Goal: Information Seeking & Learning: Learn about a topic

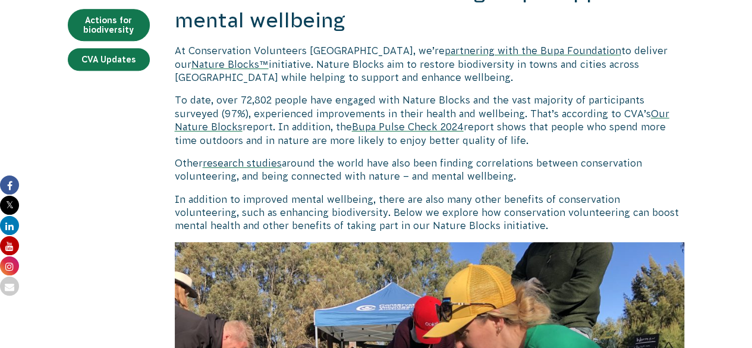
scroll to position [317, 0]
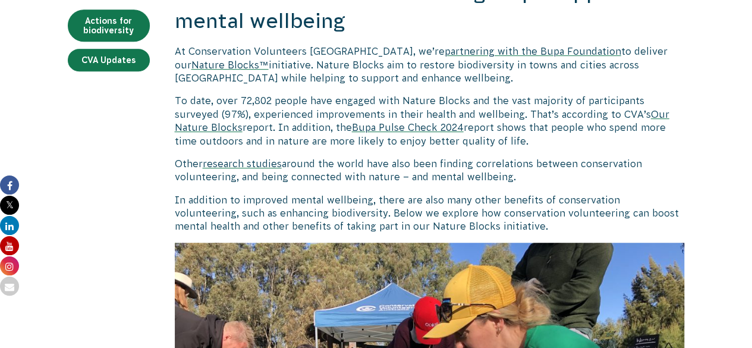
drag, startPoint x: 554, startPoint y: 127, endPoint x: 563, endPoint y: 135, distance: 12.6
click at [563, 135] on p "To date, over 72,802 people have engaged with Nature Blocks and the vast majori…" at bounding box center [430, 120] width 510 height 53
copy span "people who spend more time outdoors and in nature are more likely to enjoy bett…"
click at [349, 159] on span "around the world have also been finding correlations between conservation volun…" at bounding box center [408, 170] width 467 height 24
drag, startPoint x: 440, startPoint y: 163, endPoint x: 516, endPoint y: 178, distance: 77.4
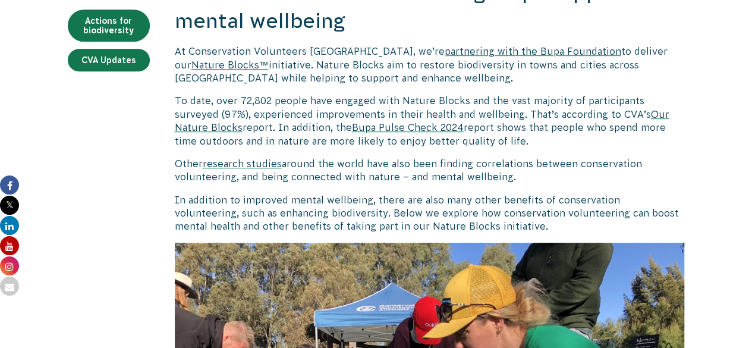
click at [516, 178] on p "Other research studies around the world have also been finding correlations bet…" at bounding box center [430, 170] width 510 height 27
copy span "finding correlations between conservation volunteering, and being connected wit…"
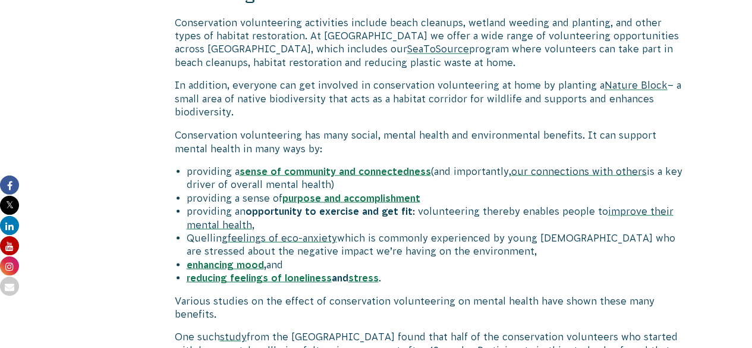
scroll to position [1003, 0]
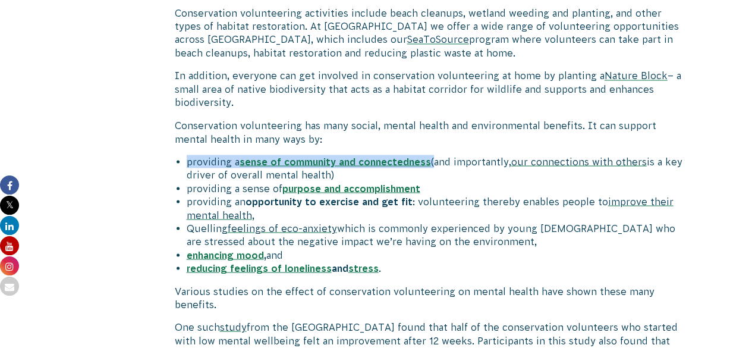
drag, startPoint x: 184, startPoint y: 166, endPoint x: 431, endPoint y: 152, distance: 247.0
copy li "providing a sense of community and connectedness"
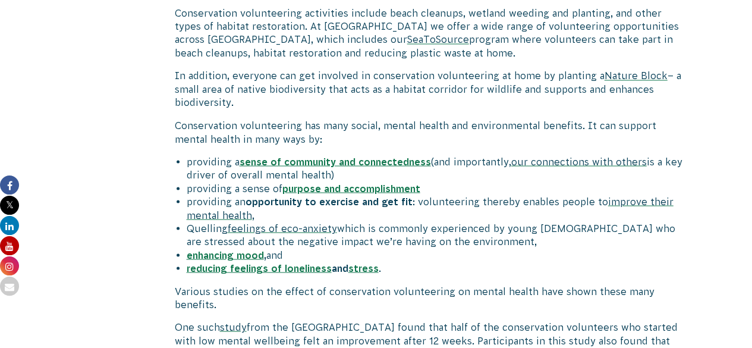
click at [206, 191] on span "providing a sense of" at bounding box center [235, 187] width 96 height 11
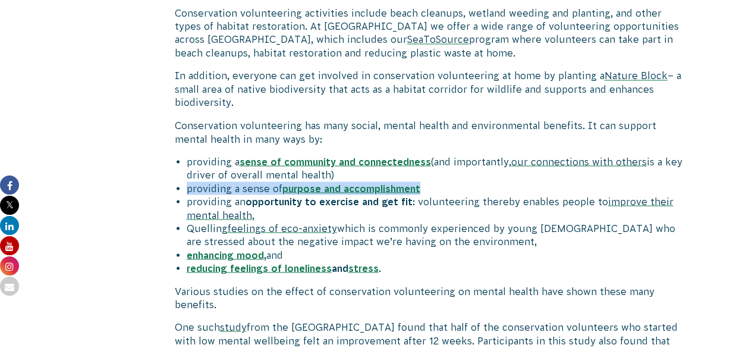
drag, startPoint x: 187, startPoint y: 190, endPoint x: 462, endPoint y: 186, distance: 275.2
click at [462, 186] on li "providing a sense of purpose and accomplishment" at bounding box center [436, 187] width 498 height 13
copy li "providing a sense of purpose and accomplishment"
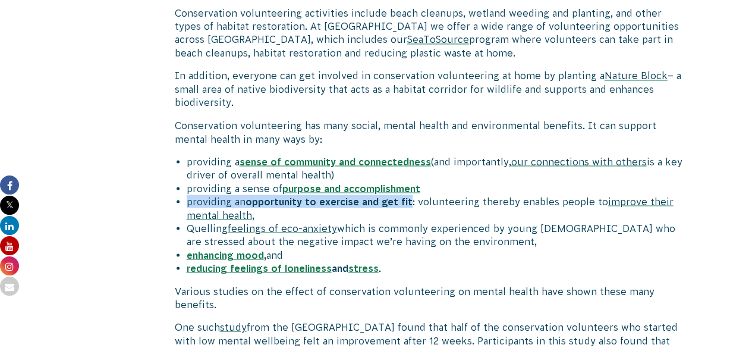
drag, startPoint x: 185, startPoint y: 202, endPoint x: 410, endPoint y: 199, distance: 224.6
copy li "providing an opportunity to exercise and get fit"
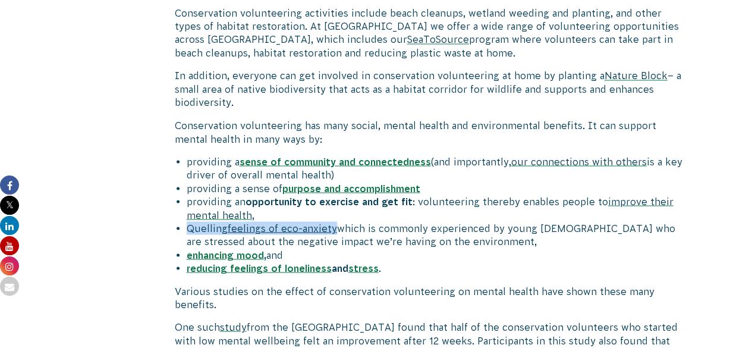
drag, startPoint x: 188, startPoint y: 229, endPoint x: 335, endPoint y: 221, distance: 147.6
click at [335, 221] on li "Quelling feelings of eco-anxiety which is commonly experienced by young [DEMOGR…" at bounding box center [436, 234] width 498 height 27
copy li "Quelling feelings of eco-anxiety"
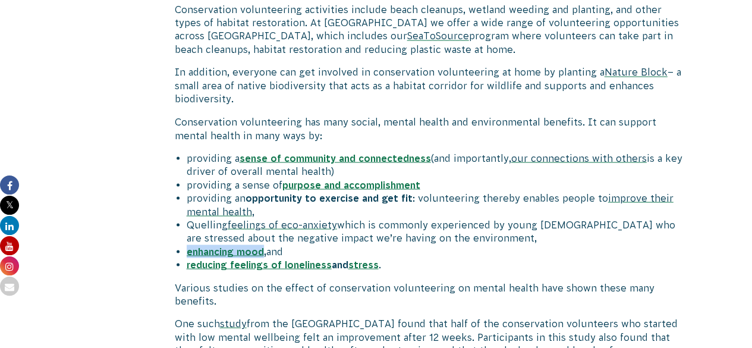
drag, startPoint x: 184, startPoint y: 247, endPoint x: 263, endPoint y: 250, distance: 79.1
copy b "enhancing mood"
drag, startPoint x: 184, startPoint y: 262, endPoint x: 405, endPoint y: 267, distance: 221.1
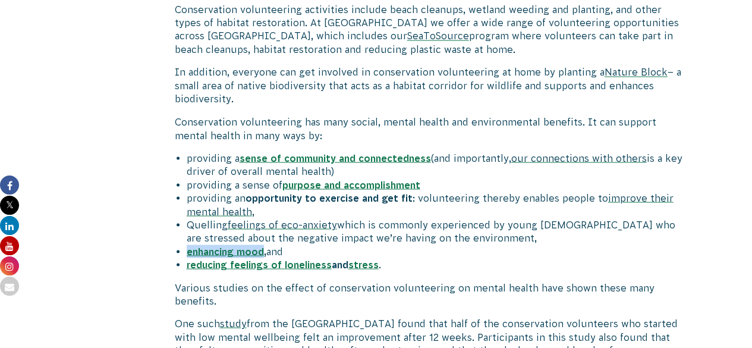
copy li "reducing feelings of loneliness and stress ."
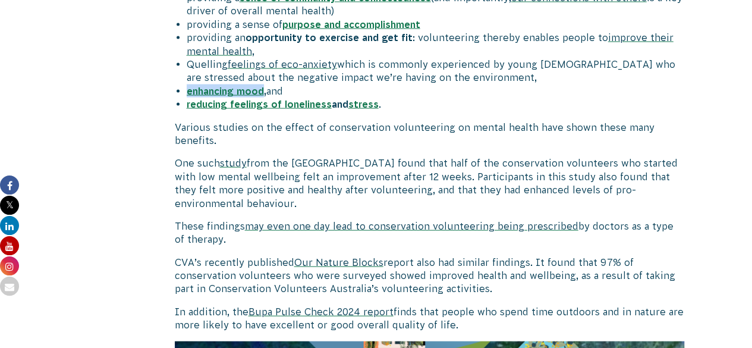
scroll to position [1167, 0]
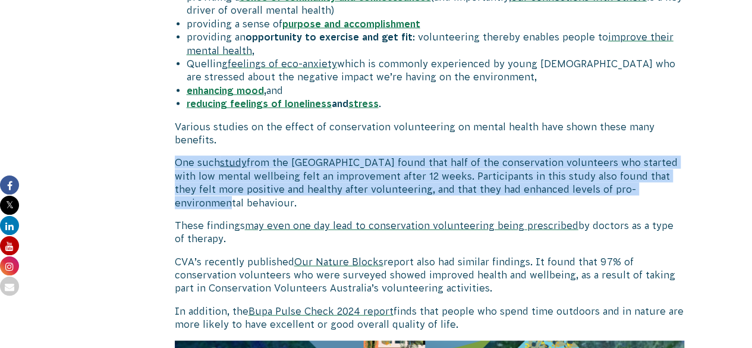
drag, startPoint x: 174, startPoint y: 162, endPoint x: 677, endPoint y: 187, distance: 504.5
copy p "One such study from the [GEOGRAPHIC_DATA] found that half of the conservation v…"
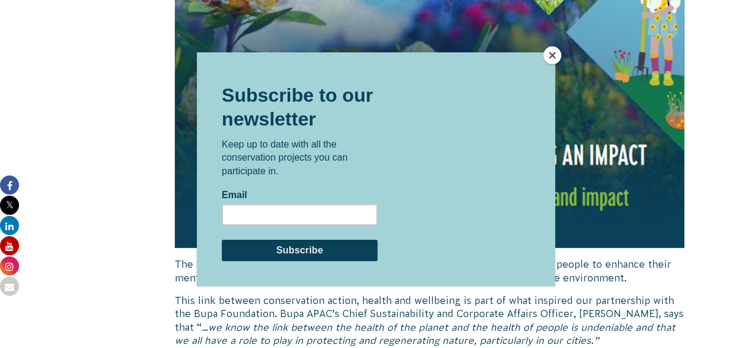
scroll to position [1746, 0]
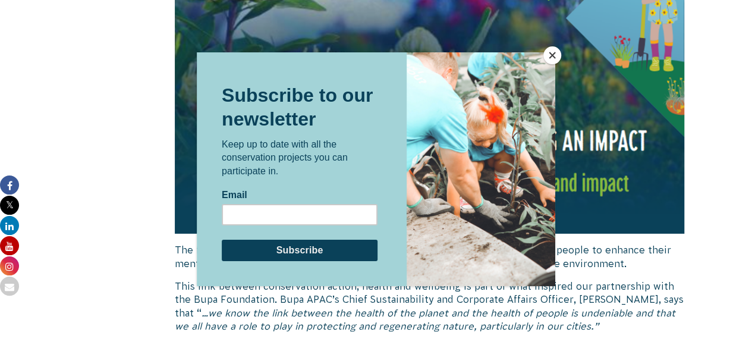
click at [554, 52] on button "Close" at bounding box center [552, 55] width 18 height 18
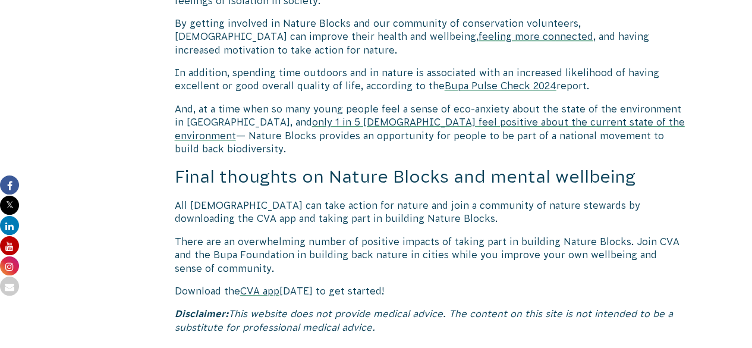
scroll to position [2701, 0]
